Goal: Information Seeking & Learning: Compare options

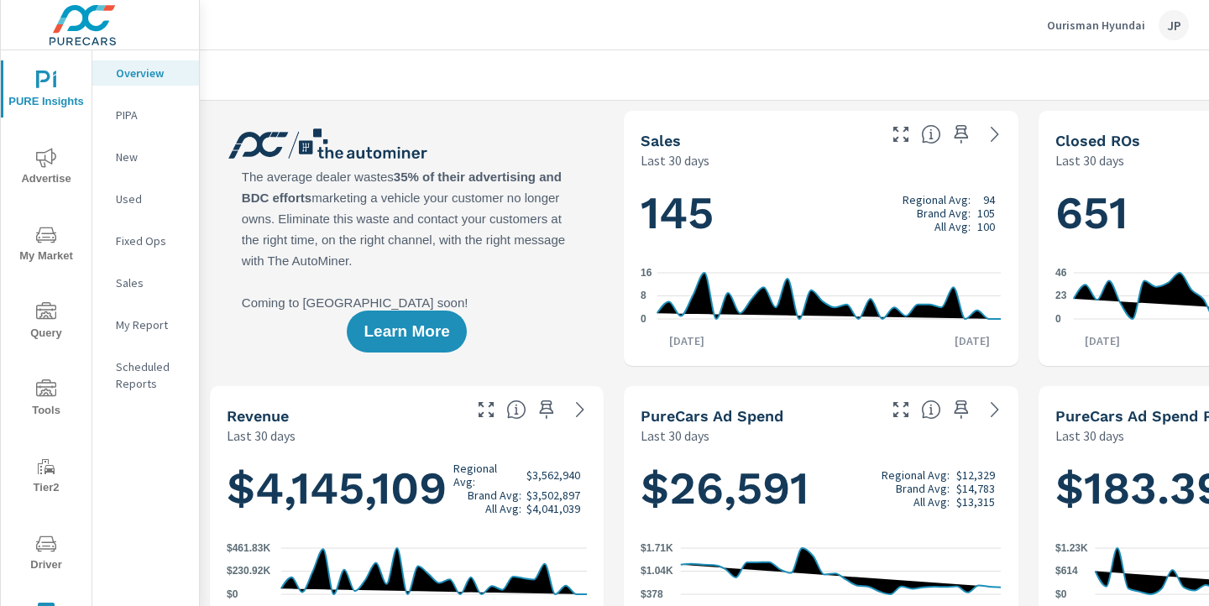
scroll to position [0, 233]
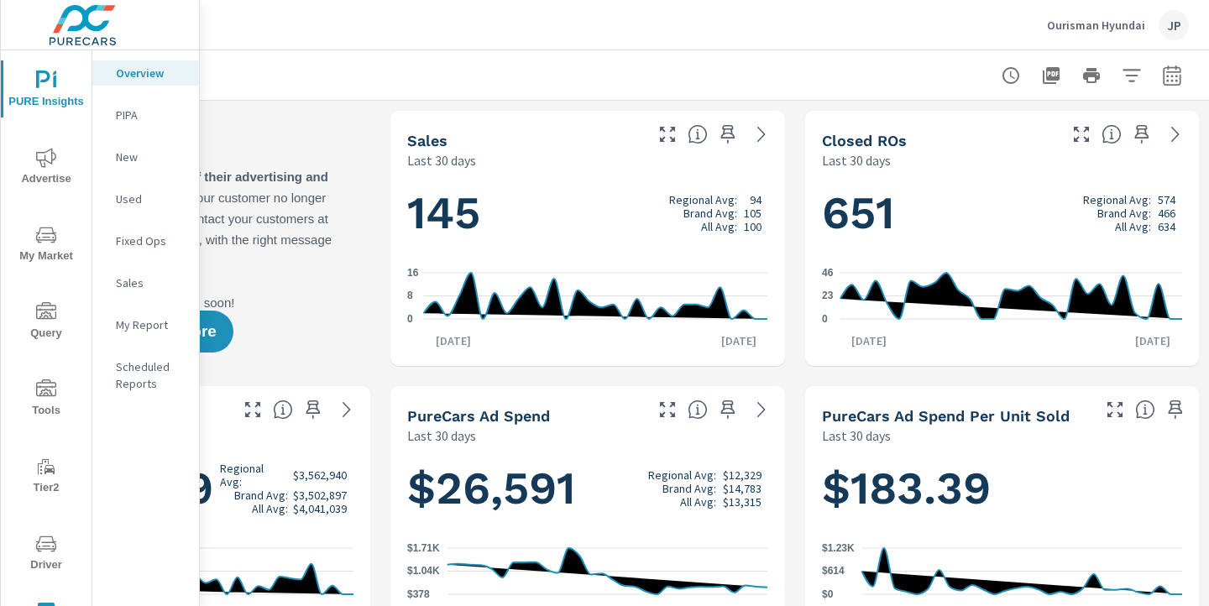
click at [1170, 78] on icon "button" at bounding box center [1172, 76] width 20 height 20
select select "Last 30 days"
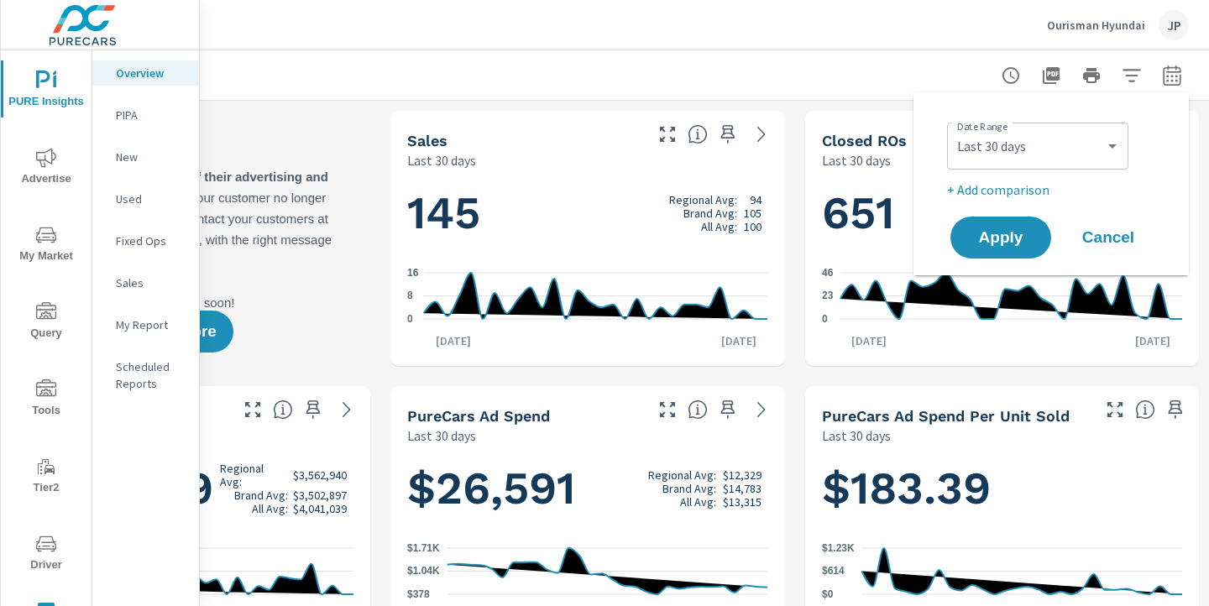
click at [999, 185] on p "+ Add comparison" at bounding box center [1054, 190] width 215 height 20
select select "Previous period"
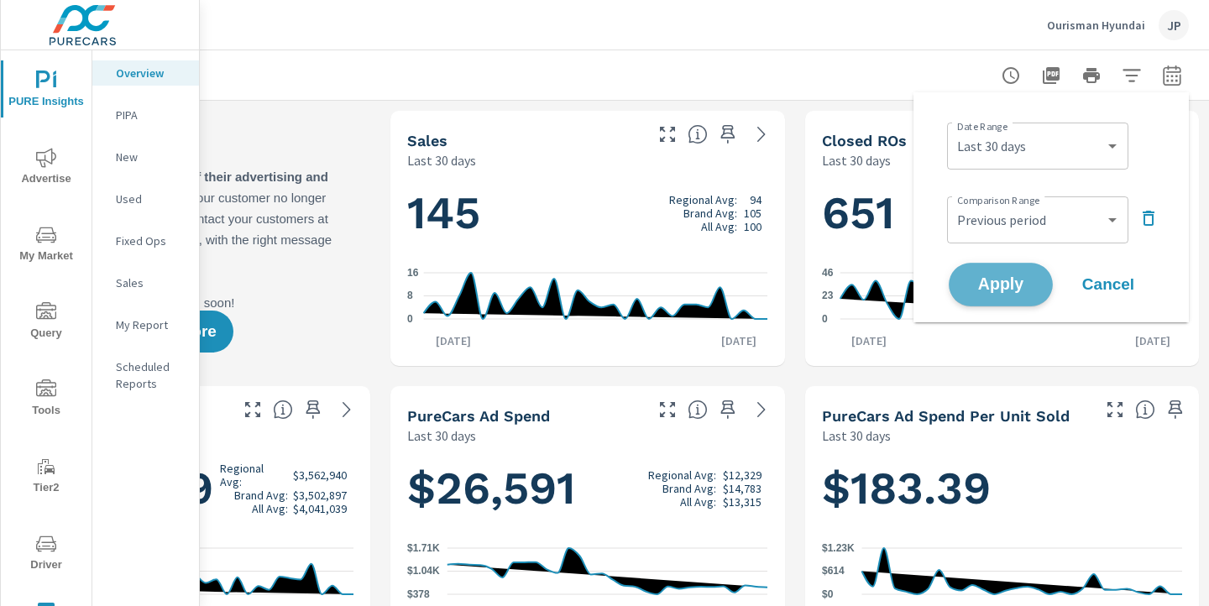
click at [989, 277] on span "Apply" at bounding box center [1001, 285] width 69 height 16
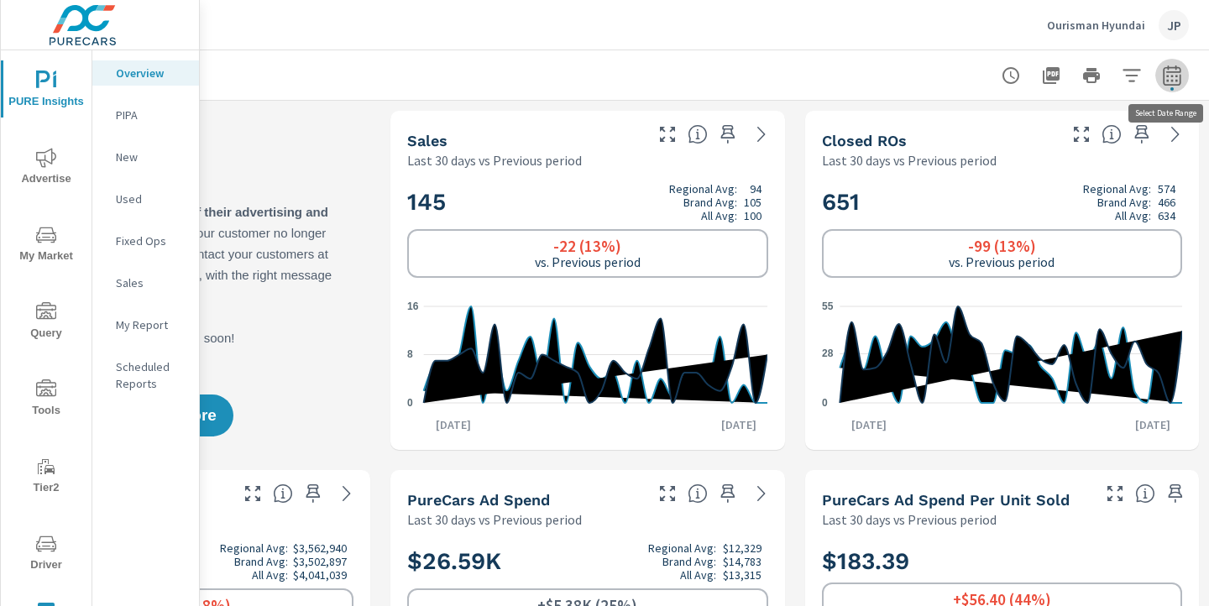
click at [1183, 75] on button "button" at bounding box center [1173, 76] width 34 height 34
select select "Last 30 days"
select select "Previous period"
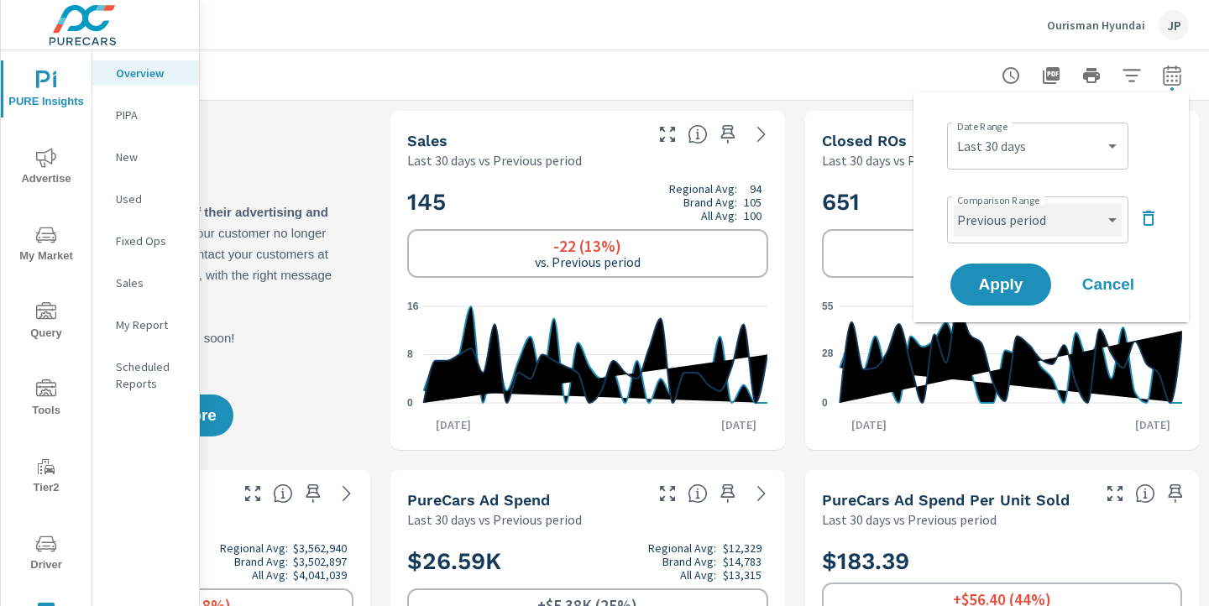
click at [1032, 219] on select "Custom Previous period Previous month Previous year" at bounding box center [1038, 220] width 168 height 34
click at [1007, 296] on button "Apply" at bounding box center [1001, 285] width 104 height 44
